Goal: Task Accomplishment & Management: Complete application form

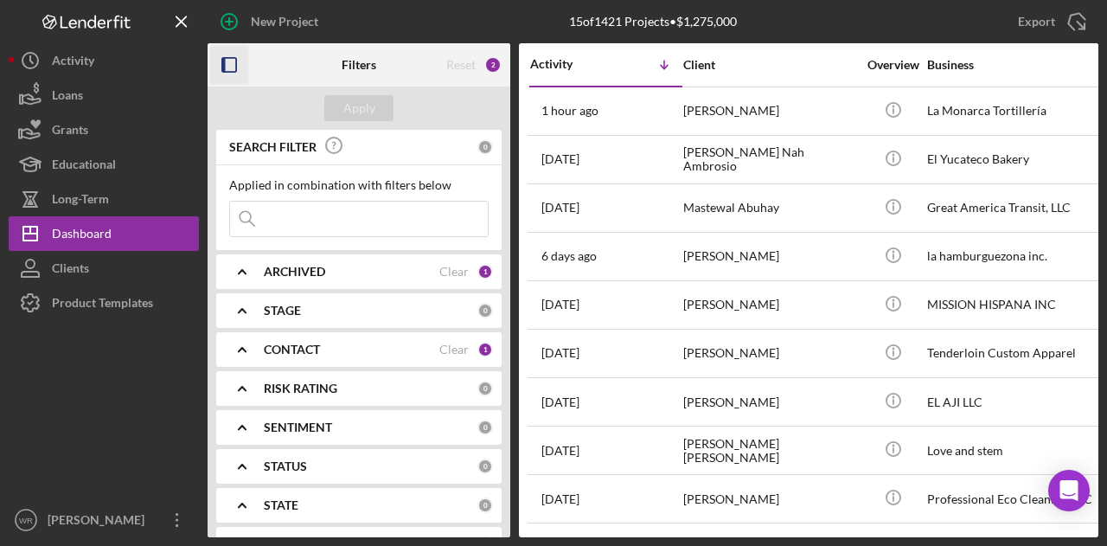
click at [228, 64] on icon "button" at bounding box center [229, 65] width 39 height 39
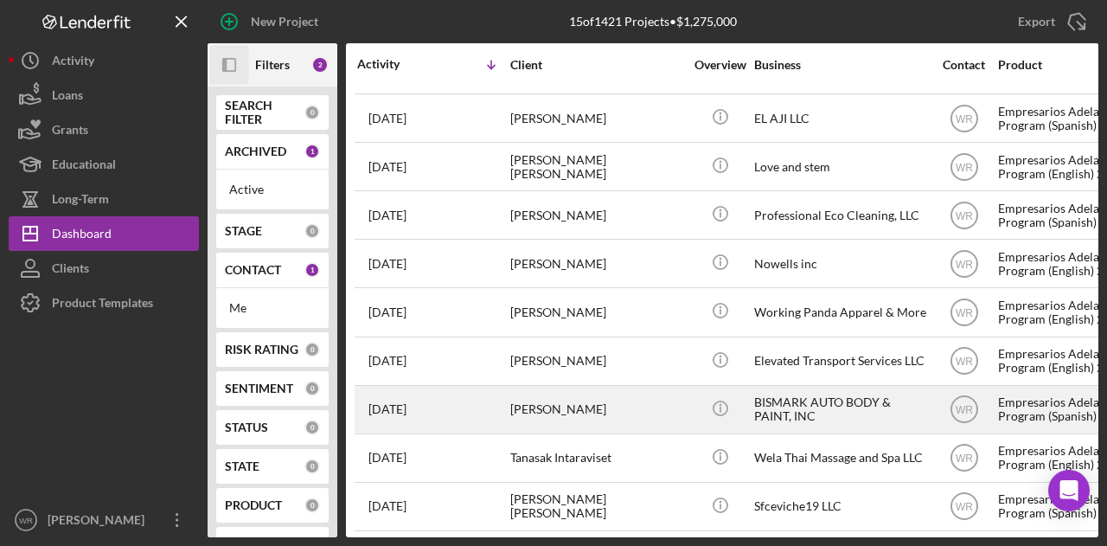
scroll to position [290, 0]
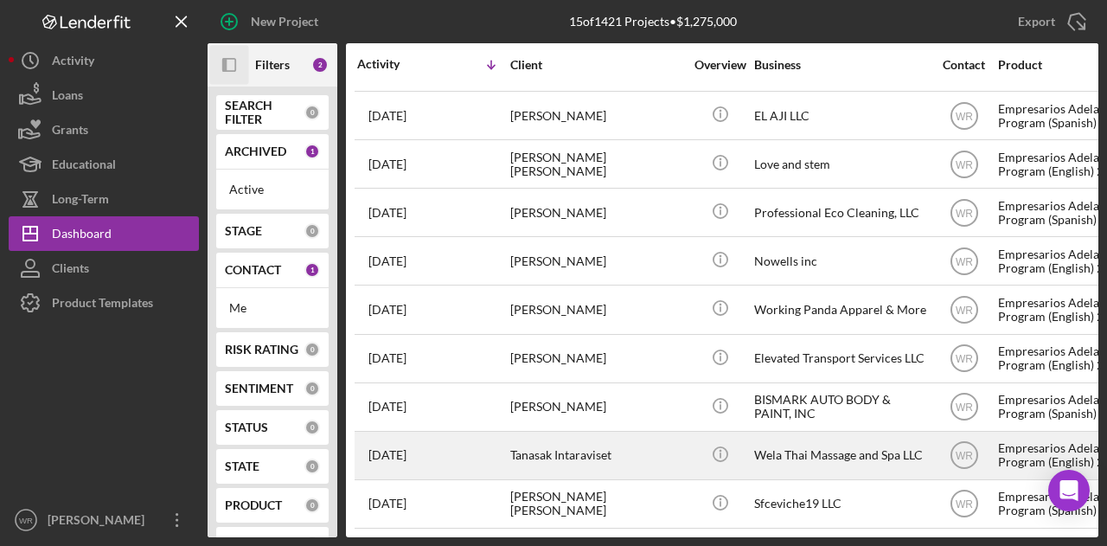
click at [612, 454] on div "Tanasak Intaraviset" at bounding box center [596, 455] width 173 height 46
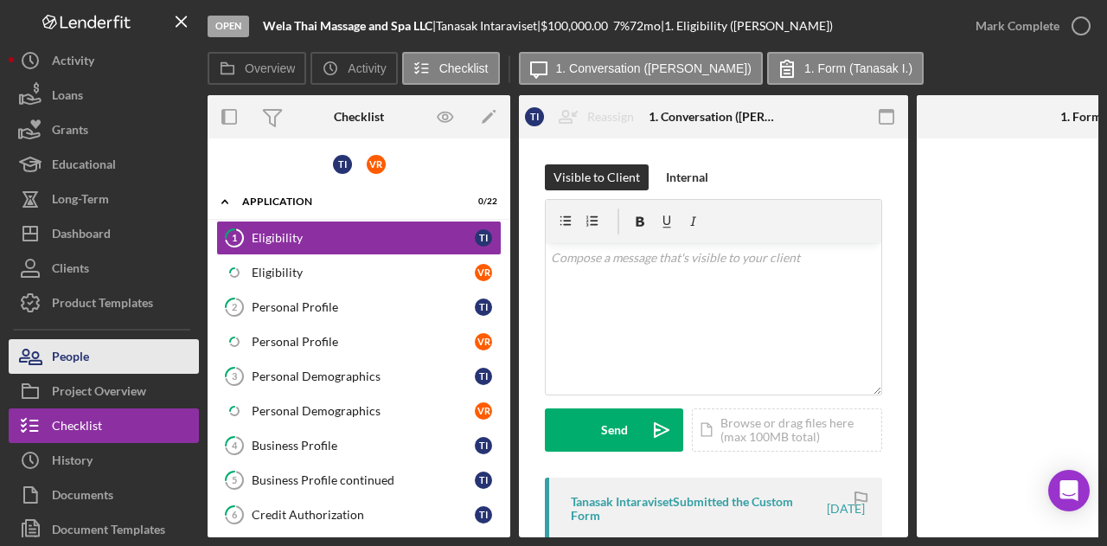
click at [104, 352] on button "People" at bounding box center [104, 356] width 190 height 35
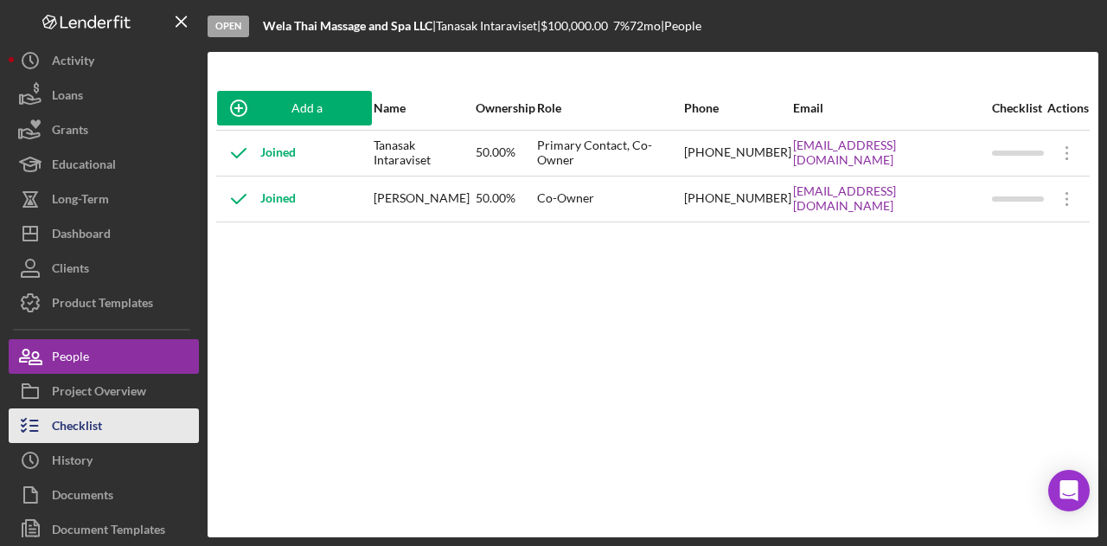
click at [138, 416] on button "Checklist" at bounding box center [104, 425] width 190 height 35
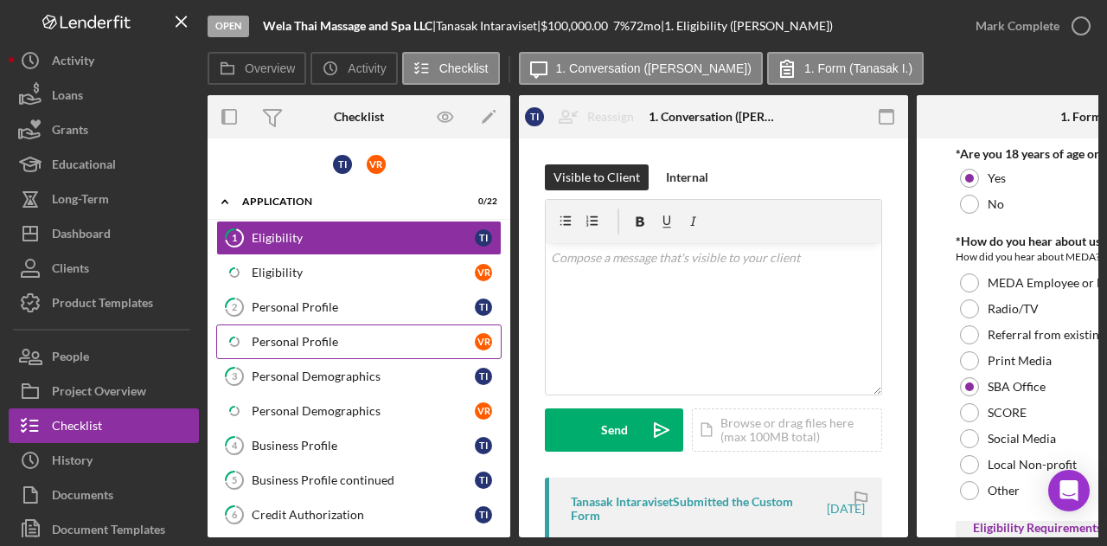
click at [351, 335] on div "Personal Profile" at bounding box center [363, 342] width 223 height 14
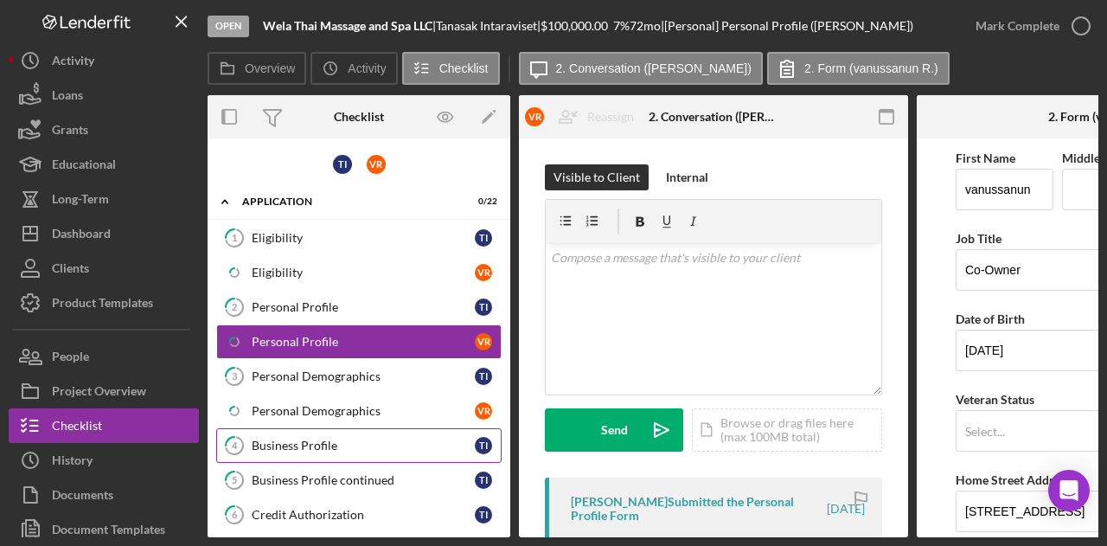
click at [342, 442] on div "Business Profile" at bounding box center [363, 445] width 223 height 14
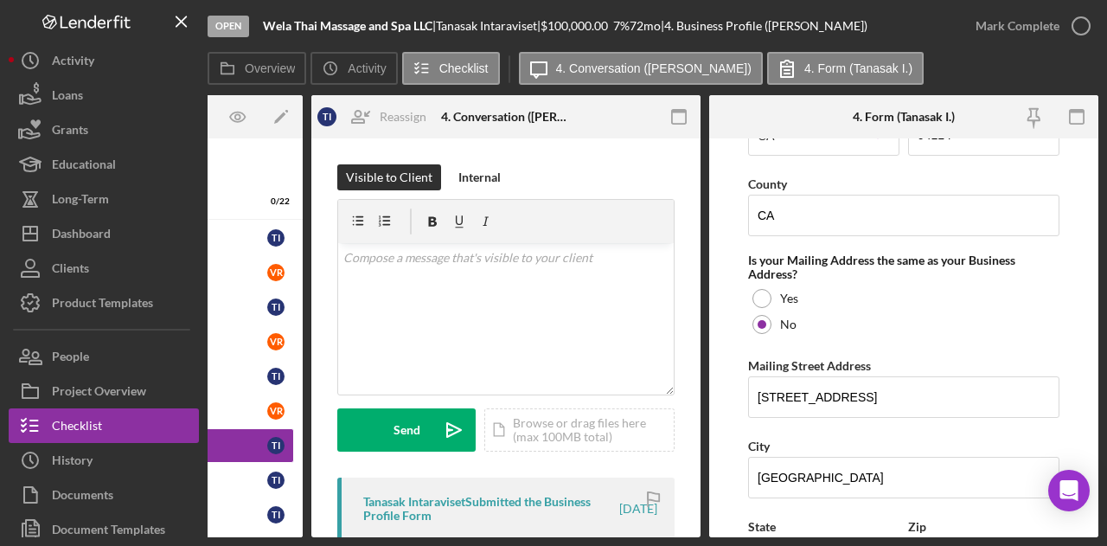
scroll to position [1124, 0]
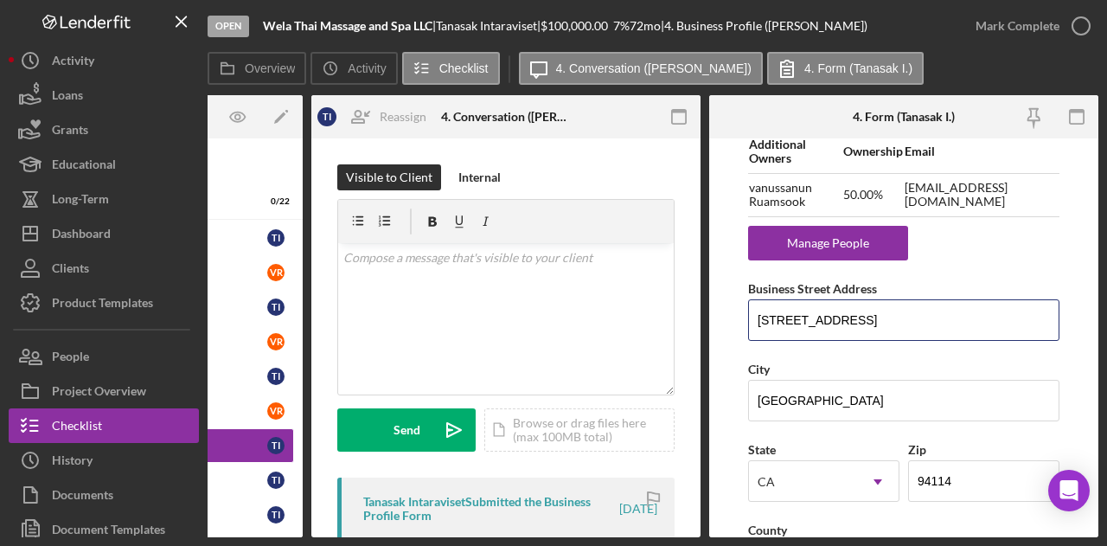
drag, startPoint x: 878, startPoint y: 317, endPoint x: 740, endPoint y: 316, distance: 138.3
click at [740, 316] on form "Business Name Wela Thai Massage and Spa LLC DBA Wela Thai Massage and Spa LLC B…" at bounding box center [903, 337] width 389 height 399
